Goal: Transaction & Acquisition: Download file/media

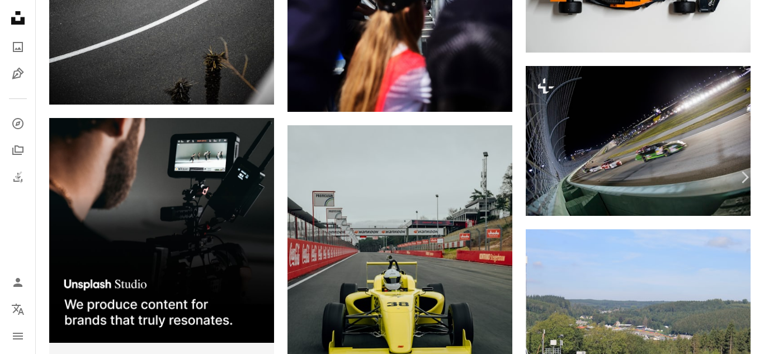
scroll to position [2340, 0]
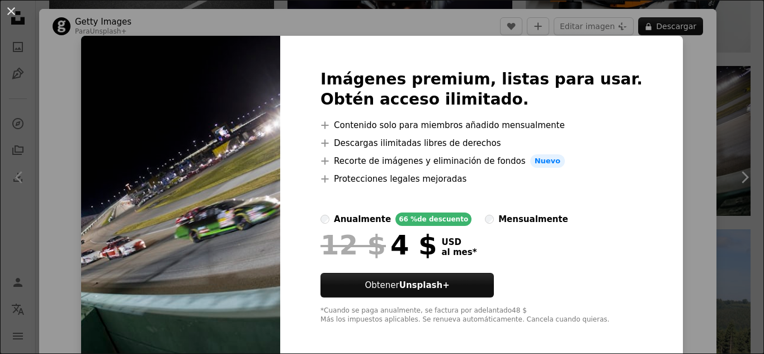
click at [727, 145] on div "An X shape Imágenes premium, listas para usar. Obtén acceso ilimitado. A plus s…" at bounding box center [382, 177] width 764 height 354
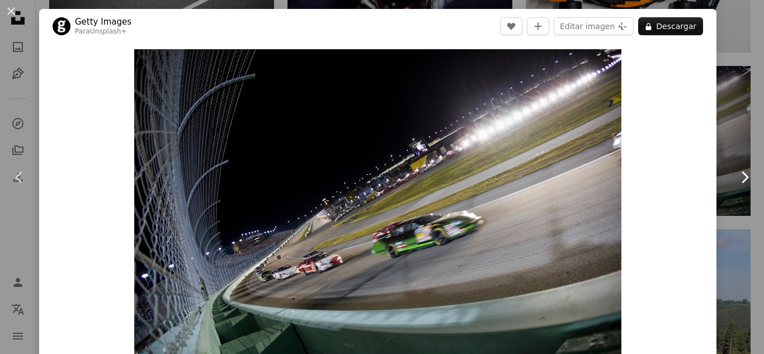
click at [756, 126] on link "Chevron right" at bounding box center [744, 177] width 39 height 107
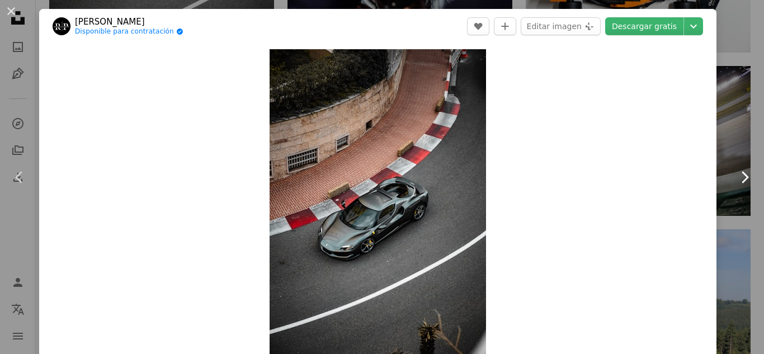
click at [742, 176] on icon "Chevron right" at bounding box center [745, 177] width 18 height 18
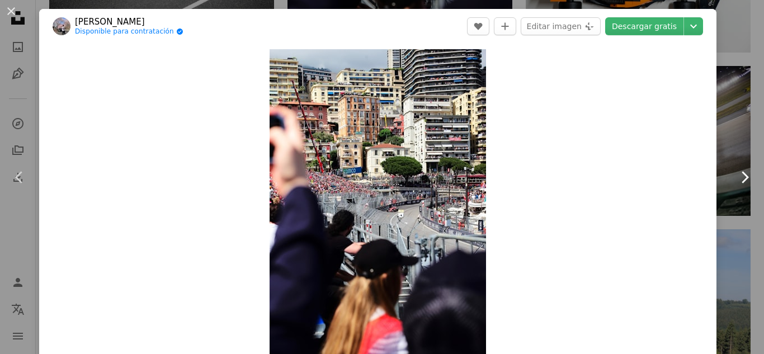
click at [742, 176] on icon "Chevron right" at bounding box center [745, 177] width 18 height 18
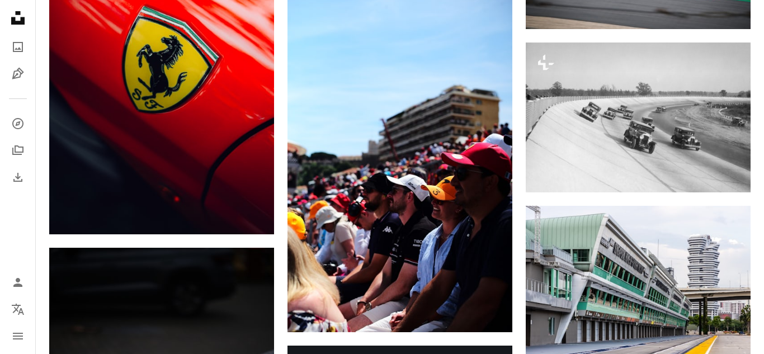
scroll to position [3167, 0]
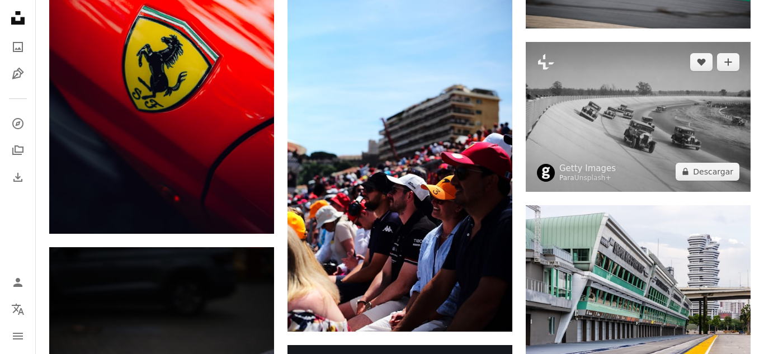
click at [615, 120] on img at bounding box center [638, 117] width 225 height 150
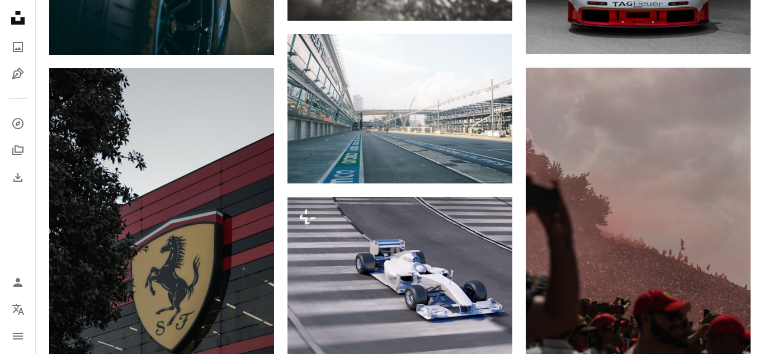
scroll to position [4626, 0]
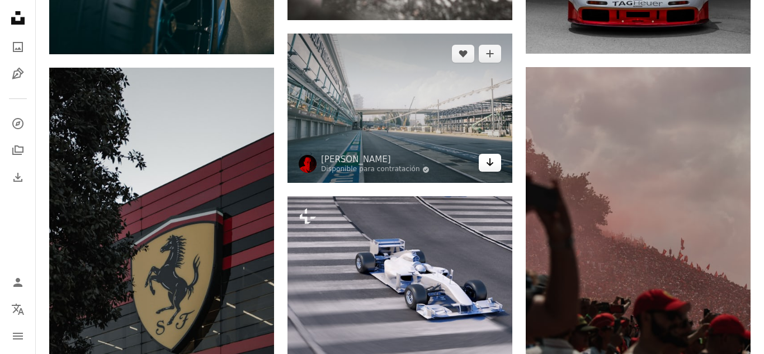
click at [492, 167] on icon "Arrow pointing down" at bounding box center [490, 162] width 9 height 13
